Goal: Find specific page/section: Find specific page/section

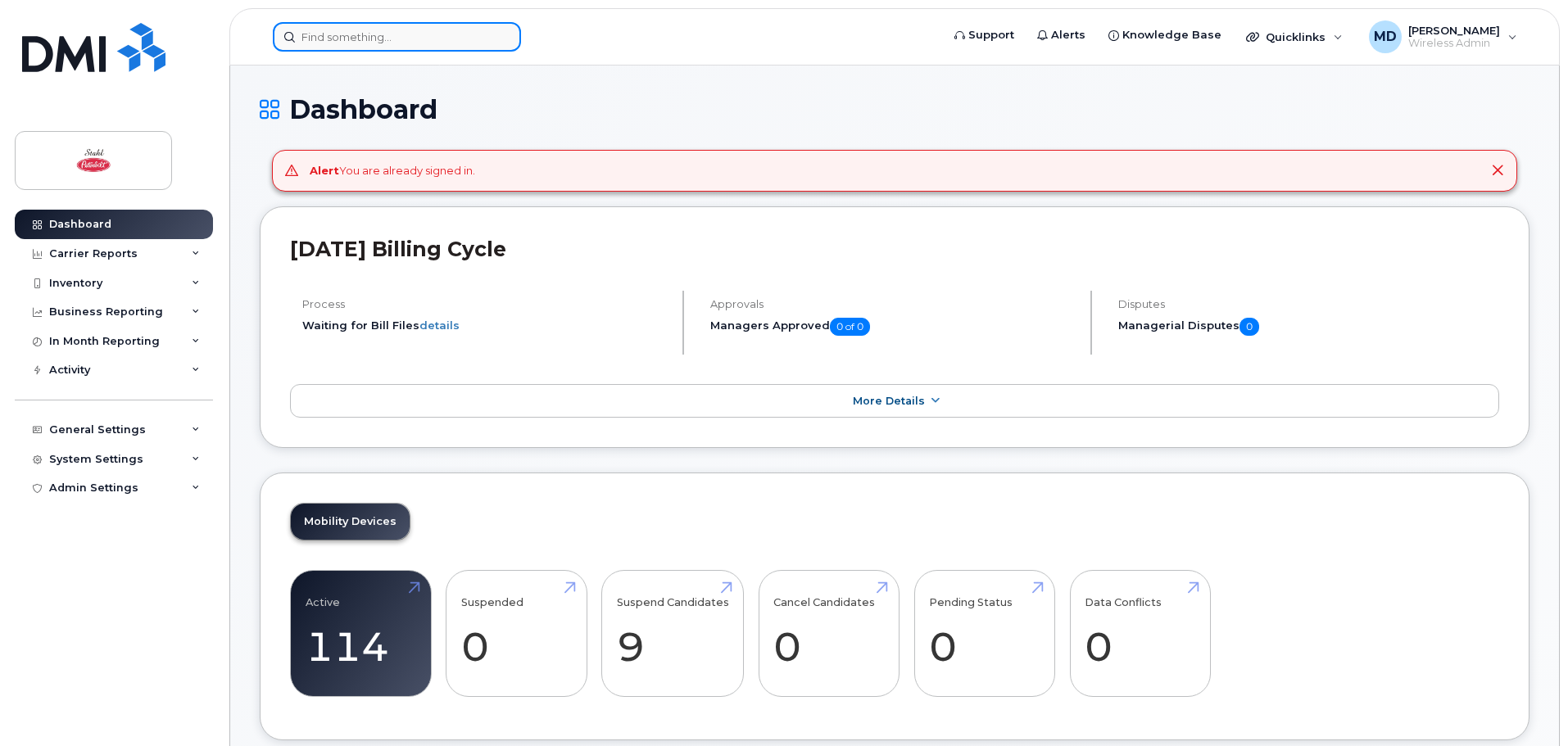
click at [328, 24] on input at bounding box center [397, 36] width 248 height 29
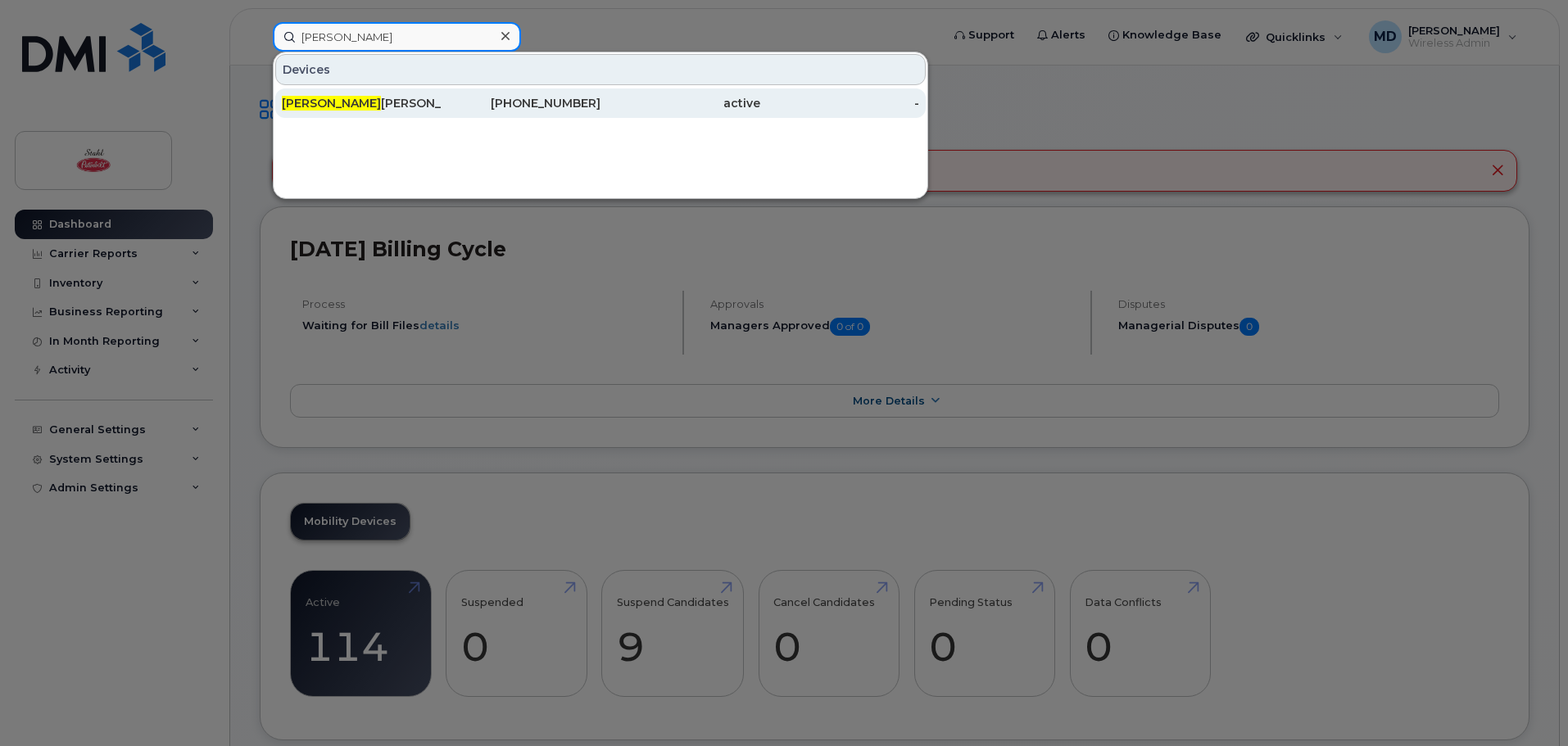
type input "[PERSON_NAME]"
click at [355, 96] on div "[PERSON_NAME]" at bounding box center [361, 103] width 160 height 16
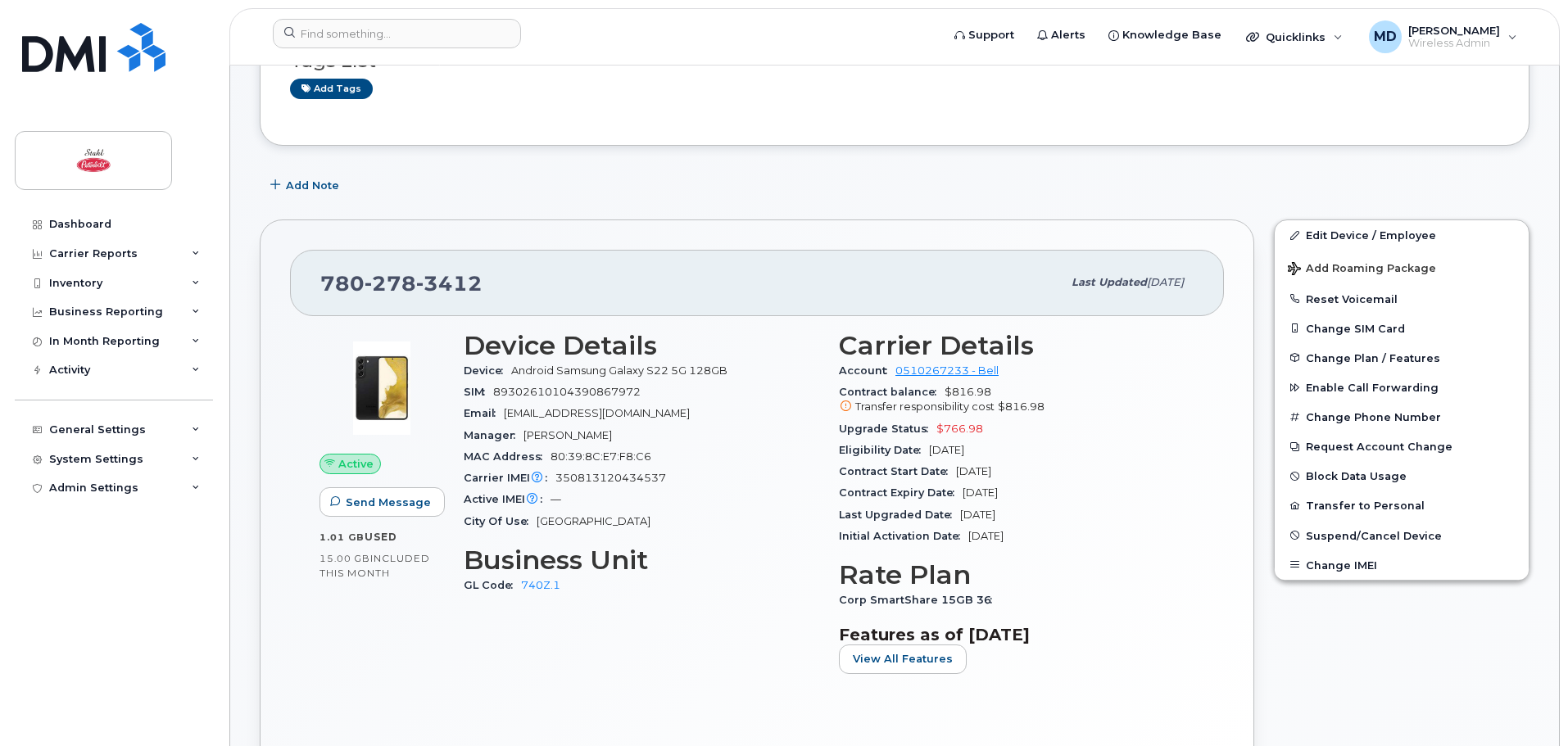
scroll to position [164, 0]
click at [743, 464] on div "MAC Address 80:39:8C:E7:F8:C6" at bounding box center [641, 458] width 356 height 21
